Goal: Book appointment/travel/reservation

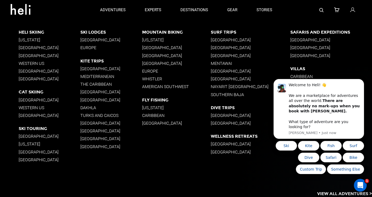
click at [149, 39] on p "[US_STATE]" at bounding box center [176, 39] width 69 height 5
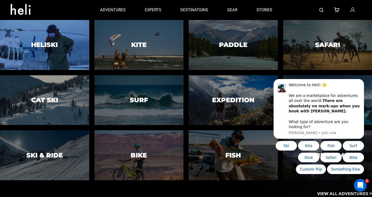
click at [59, 35] on div at bounding box center [44, 44] width 91 height 51
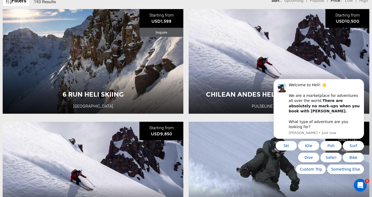
scroll to position [210, 0]
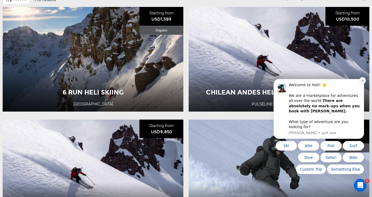
click at [364, 82] on icon "Dismiss notification" at bounding box center [362, 80] width 3 height 3
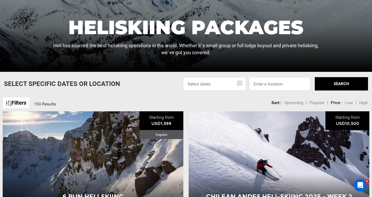
scroll to position [107, 0]
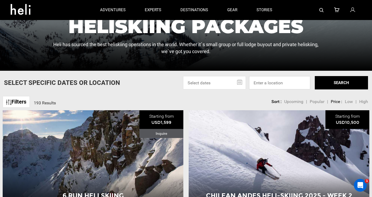
click at [280, 85] on input at bounding box center [279, 82] width 61 height 13
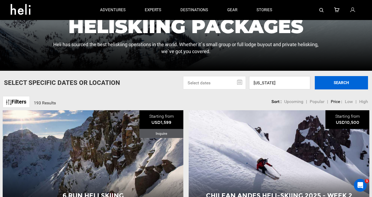
type input "[US_STATE]"
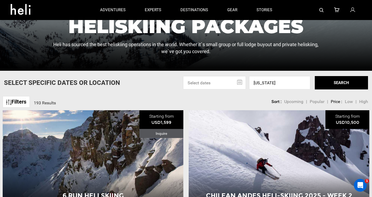
click at [341, 77] on button "SEARCH" at bounding box center [341, 82] width 53 height 13
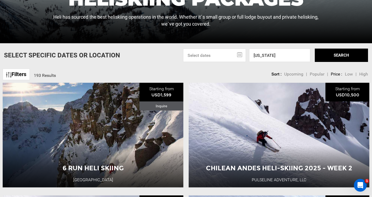
scroll to position [136, 0]
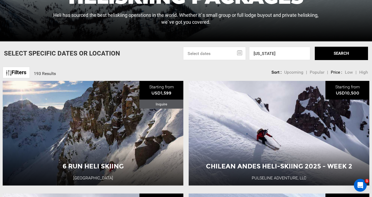
click at [338, 56] on button "SEARCH" at bounding box center [341, 53] width 53 height 13
click at [20, 72] on link "Filters" at bounding box center [16, 72] width 27 height 11
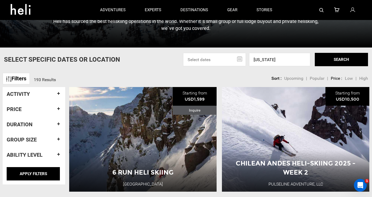
scroll to position [129, 0]
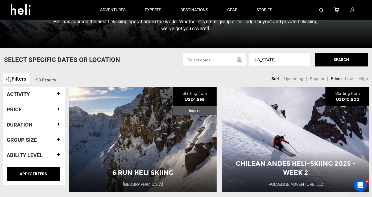
click at [45, 94] on h4 "Activity" at bounding box center [34, 94] width 55 height 6
